Goal: Task Accomplishment & Management: Manage account settings

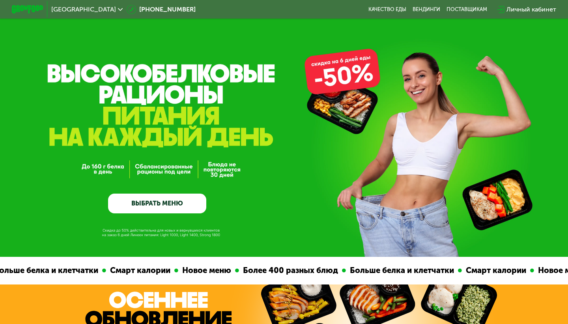
click at [539, 7] on div "Личный кабинет" at bounding box center [532, 9] width 50 height 9
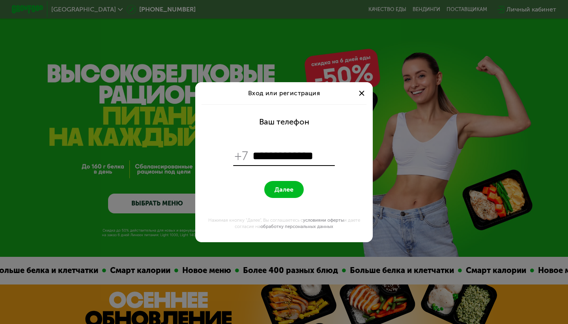
type input "**********"
click at [284, 189] on button "Далее" at bounding box center [283, 189] width 39 height 17
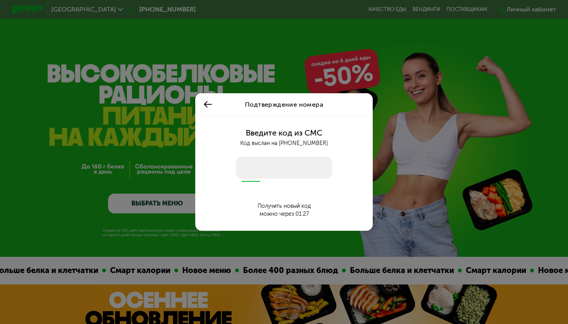
click at [282, 164] on input "number" at bounding box center [284, 167] width 96 height 22
type input "****"
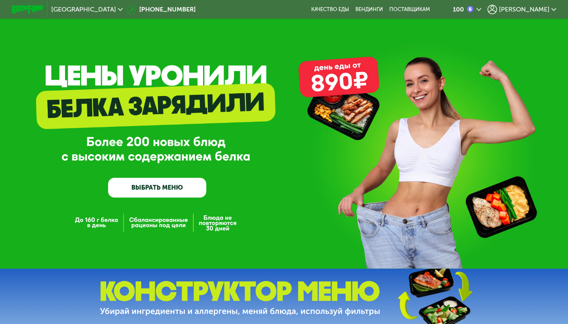
click at [497, 10] on icon at bounding box center [492, 9] width 9 height 9
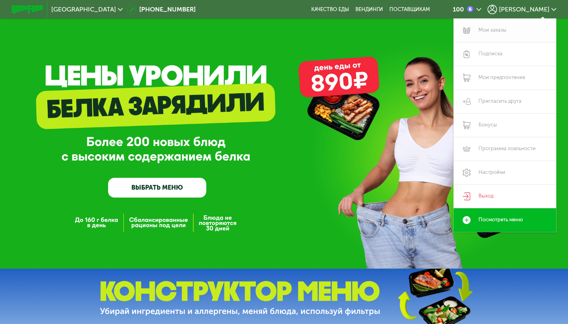
click at [502, 32] on link "Мои заказы" at bounding box center [505, 31] width 103 height 24
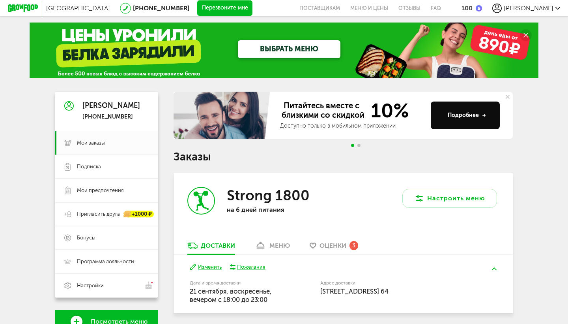
scroll to position [43, 0]
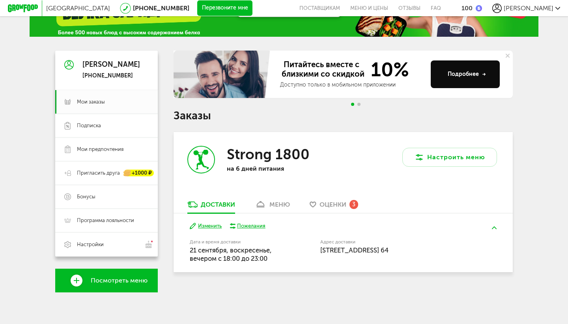
click at [209, 222] on button "Изменить" at bounding box center [206, 225] width 32 height 7
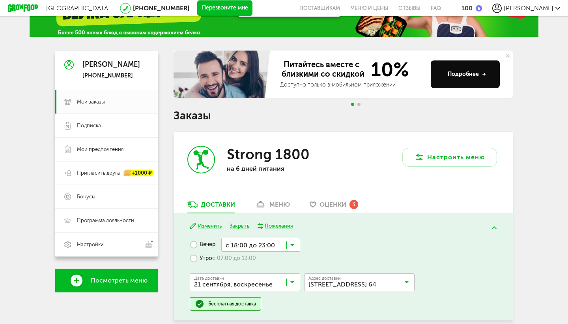
click at [294, 280] on icon at bounding box center [292, 284] width 4 height 8
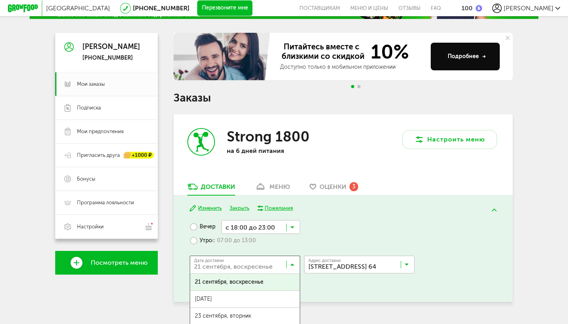
scroll to position [64, 0]
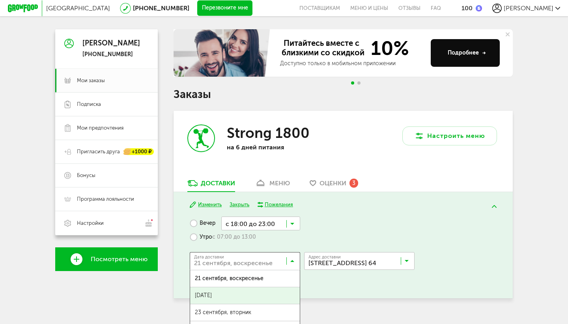
click at [252, 287] on span "22 сентября, понедельник" at bounding box center [245, 295] width 110 height 17
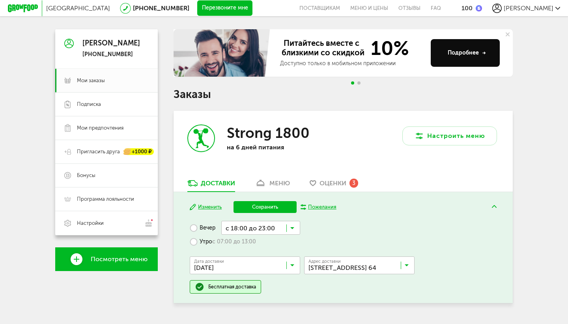
click at [276, 222] on input "Search for option" at bounding box center [260, 227] width 79 height 13
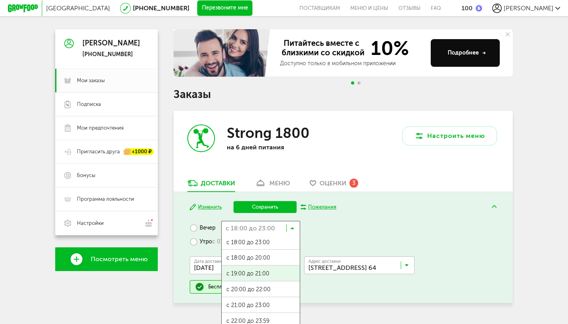
scroll to position [1, 0]
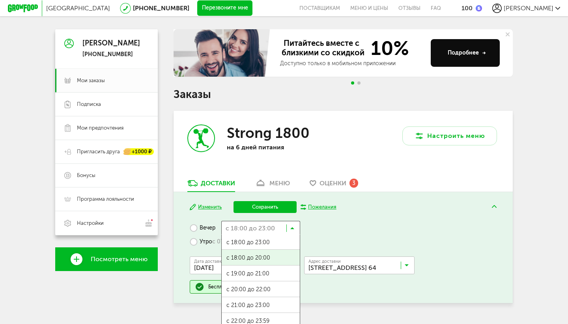
click at [345, 230] on div "Вечер с 18:00 до 23:00 Загрузка... с 18:00 до 23:00 с 18:00 до 20:00 с 19:00 до…" at bounding box center [343, 257] width 307 height 73
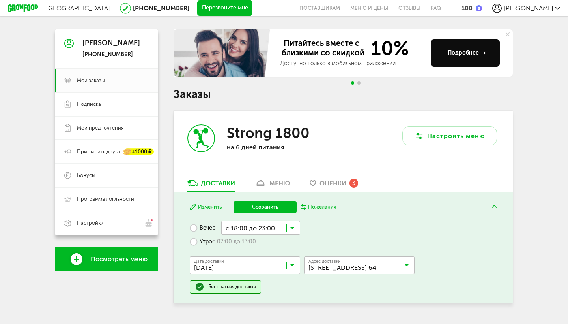
click at [194, 234] on label "Утро с 07:00 до 13:00" at bounding box center [223, 241] width 66 height 14
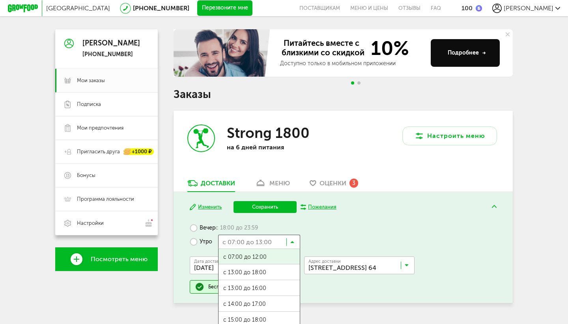
click at [293, 240] on icon at bounding box center [292, 244] width 4 height 8
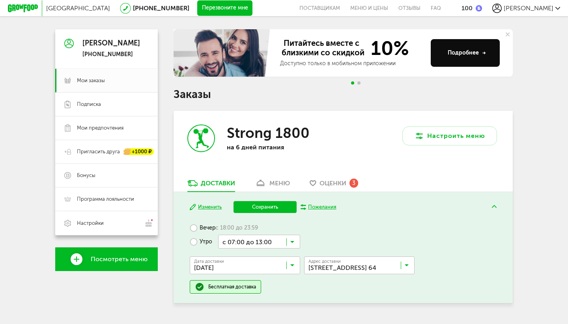
click at [293, 240] on icon at bounding box center [292, 244] width 4 height 8
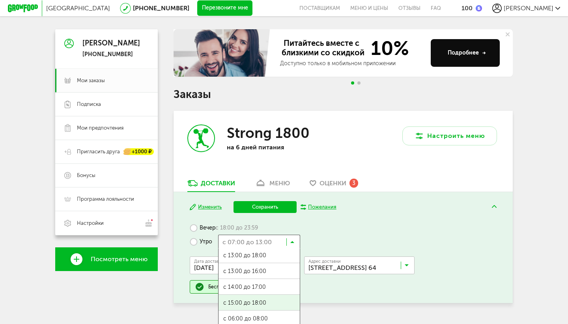
scroll to position [0, 0]
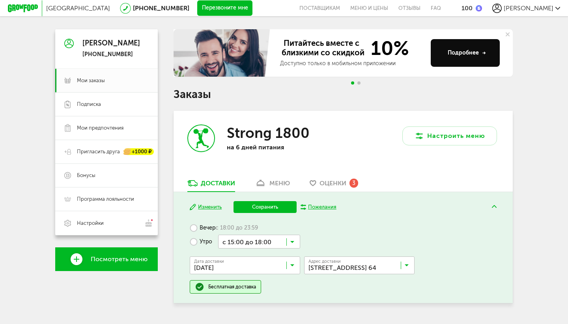
click at [260, 293] on ul "с 07:00 до 12:00 с 13:00 до 18:00 с 13:00 до 16:00 с 14:00 до 17:00 с 15:00 до …" at bounding box center [259, 327] width 82 height 158
click at [264, 201] on button "Сохранить" at bounding box center [265, 207] width 63 height 12
